Goal: Navigation & Orientation: Find specific page/section

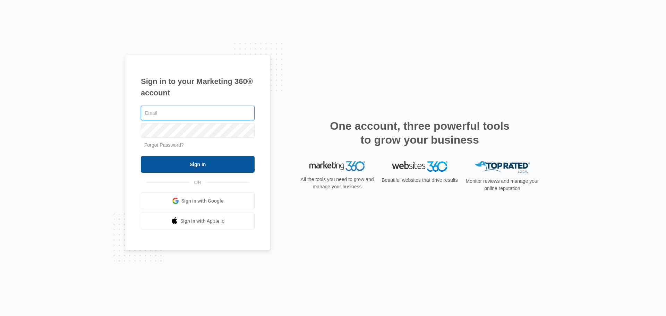
type input "[EMAIL_ADDRESS][DOMAIN_NAME]"
click at [220, 166] on input "Sign In" at bounding box center [198, 164] width 114 height 17
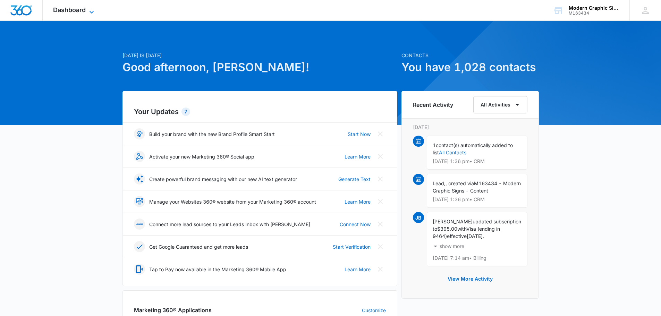
click at [70, 10] on span "Dashboard" at bounding box center [69, 9] width 33 height 7
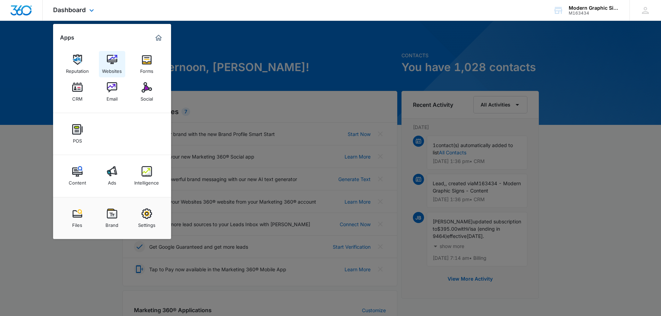
click at [111, 57] on img at bounding box center [112, 59] width 10 height 10
